Goal: Navigation & Orientation: Find specific page/section

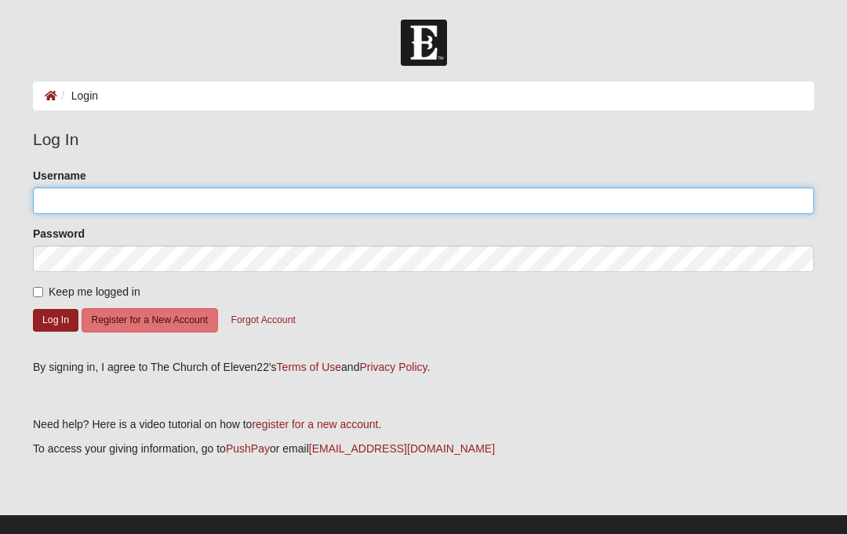
click at [122, 203] on input "Username" at bounding box center [423, 200] width 781 height 27
type input "VK.Wright"
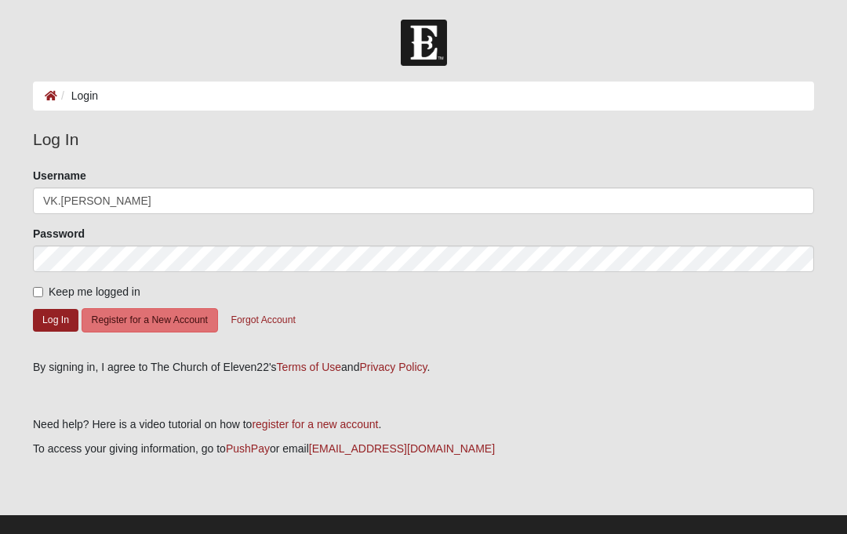
click at [56, 319] on button "Log In" at bounding box center [55, 320] width 45 height 23
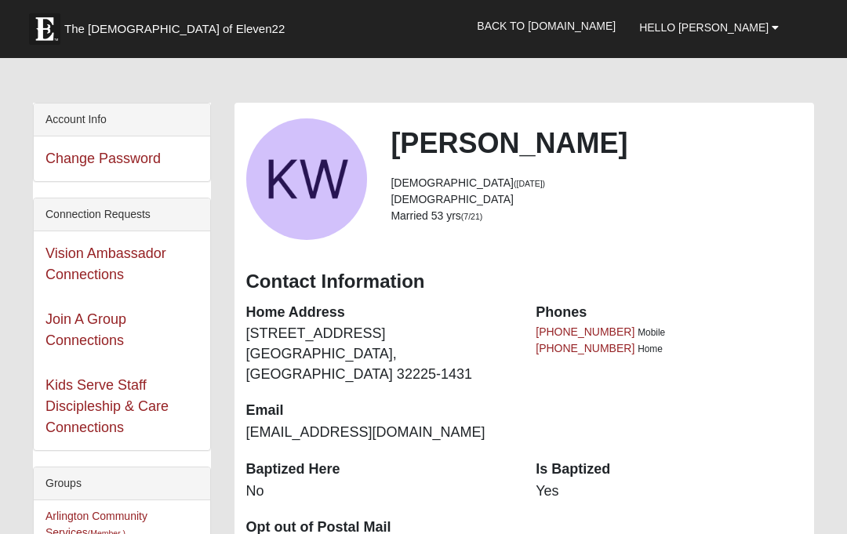
scroll to position [25, 0]
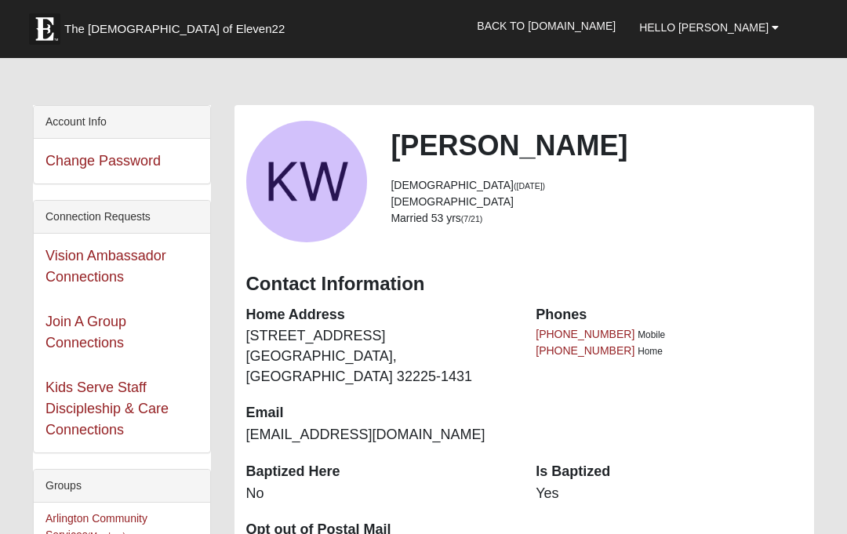
click at [125, 258] on link "Vision Ambassador Connections" at bounding box center [105, 266] width 121 height 37
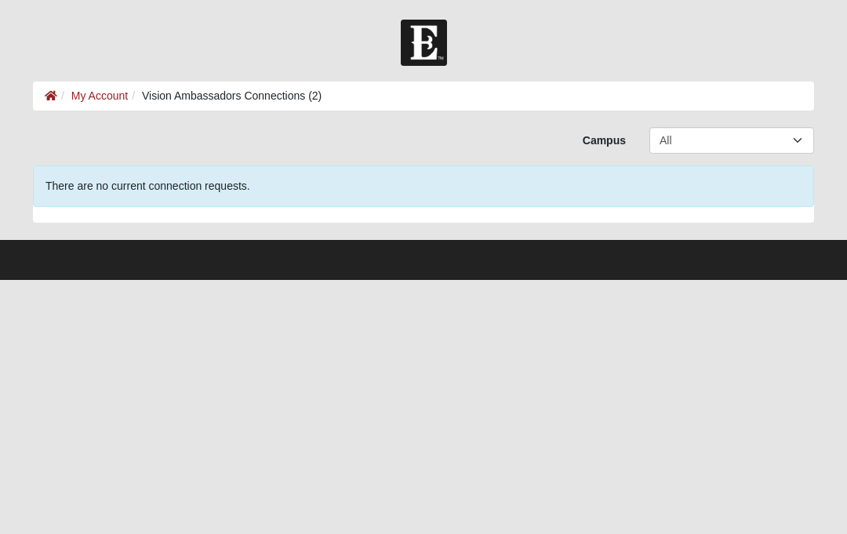
click at [381, 102] on ol "My Account Vision Ambassadors Connections (2)" at bounding box center [423, 96] width 781 height 29
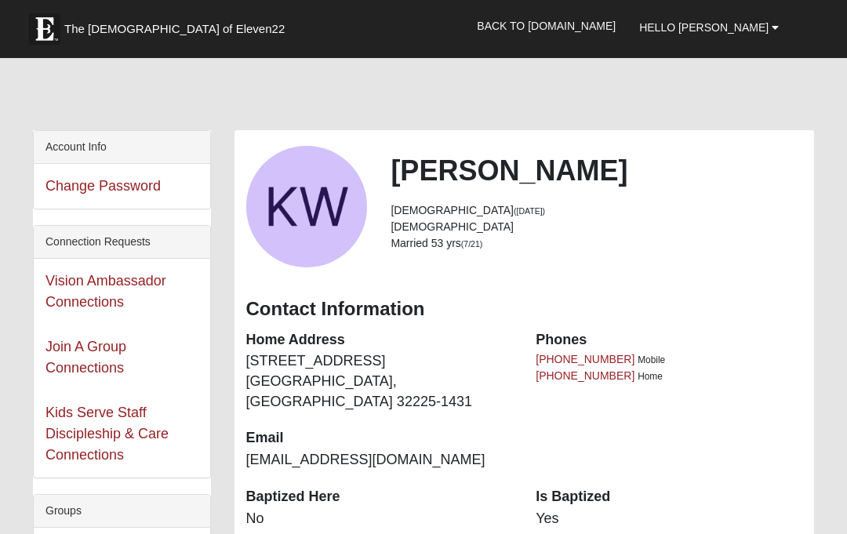
click at [596, 21] on link "Back to COE22.com" at bounding box center [546, 25] width 162 height 39
